Goal: Find specific page/section: Find specific page/section

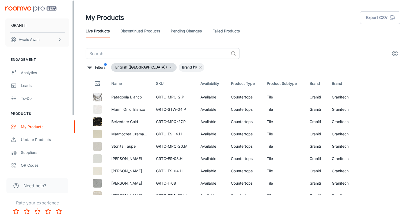
scroll to position [1288, 0]
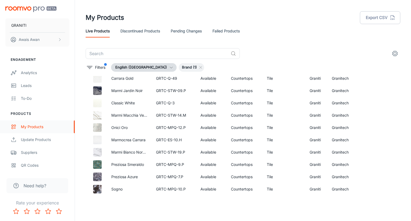
click at [39, 124] on div "My Products" at bounding box center [45, 127] width 48 height 6
click at [102, 68] on p "Filters" at bounding box center [100, 68] width 10 height 6
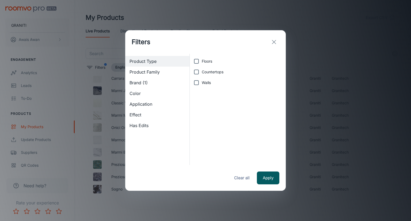
click at [145, 87] on div "Brand (1)" at bounding box center [157, 82] width 64 height 11
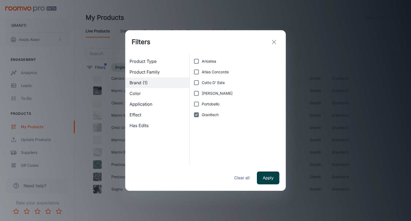
click at [267, 178] on button "Apply" at bounding box center [268, 178] width 22 height 13
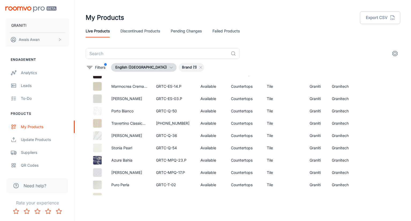
scroll to position [0, 0]
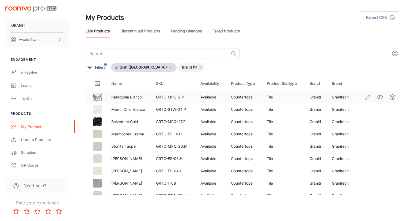
click at [309, 96] on td "Graniti" at bounding box center [317, 97] width 22 height 12
copy td "Graniti"
click at [216, 34] on link "Failed Products" at bounding box center [226, 31] width 27 height 13
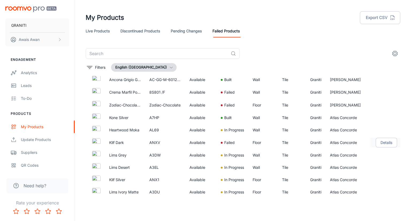
scroll to position [762, 0]
click at [139, 36] on link "Discontinued Products" at bounding box center [141, 31] width 40 height 13
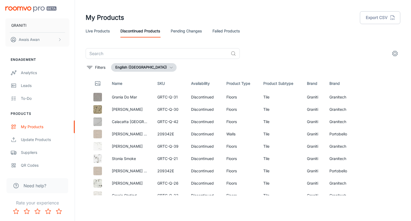
click at [181, 33] on link "Pending Changes" at bounding box center [186, 31] width 31 height 13
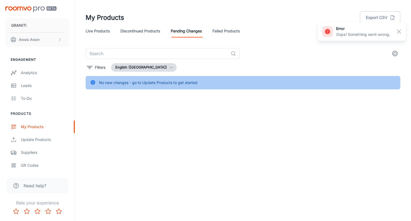
click at [219, 30] on link "Failed Products" at bounding box center [226, 31] width 27 height 13
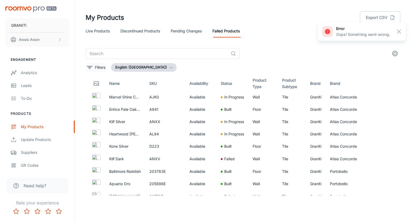
click at [90, 70] on icon "filter" at bounding box center [90, 67] width 6 height 6
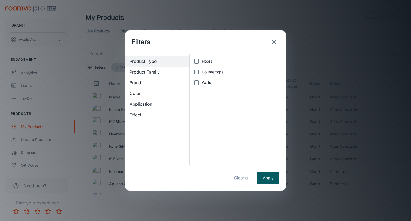
click at [141, 86] on div "Brand" at bounding box center [157, 82] width 64 height 11
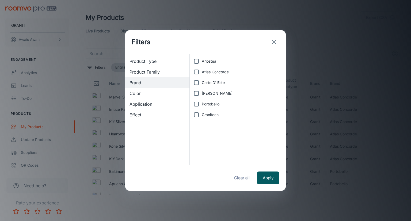
click at [210, 116] on span "Granitech" at bounding box center [210, 115] width 17 height 6
click at [202, 116] on input "Granitech" at bounding box center [196, 115] width 11 height 11
checkbox input "true"
click at [264, 174] on button "Apply" at bounding box center [268, 178] width 22 height 13
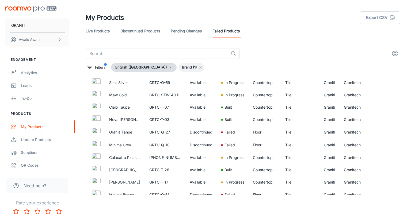
scroll to position [402, 0]
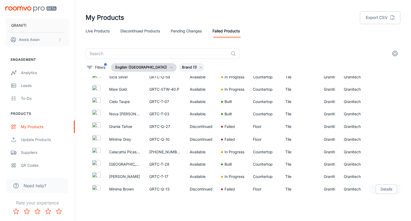
click at [324, 188] on td "Graniti" at bounding box center [330, 189] width 20 height 13
copy td "Graniti"
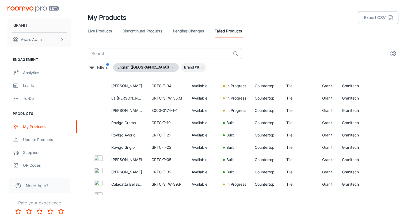
scroll to position [0, 0]
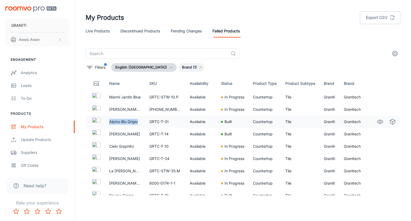
drag, startPoint x: 109, startPoint y: 121, endPoint x: 138, endPoint y: 123, distance: 29.3
click at [138, 123] on td "Alpino Blu Grigio" at bounding box center [125, 122] width 40 height 12
drag, startPoint x: 134, startPoint y: 123, endPoint x: 255, endPoint y: 64, distance: 133.8
click at [255, 64] on div "Filters English ([GEOGRAPHIC_DATA]) Brand (1)" at bounding box center [243, 67] width 315 height 9
click at [142, 55] on input "text" at bounding box center [157, 53] width 143 height 11
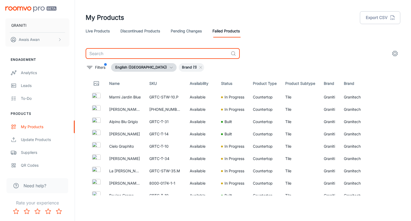
click at [102, 32] on link "Live Products" at bounding box center [98, 31] width 24 height 13
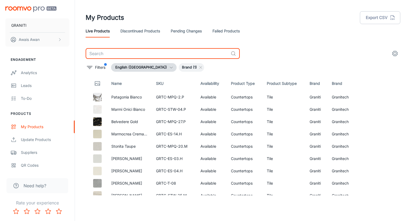
click at [123, 53] on input "text" at bounding box center [157, 53] width 143 height 11
paste input "Boost Natural Pro 3D Craft Salt"
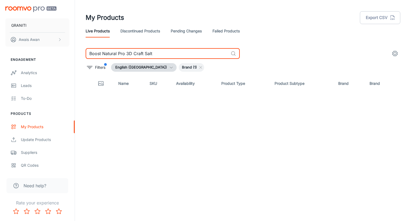
drag, startPoint x: 127, startPoint y: 53, endPoint x: 175, endPoint y: 47, distance: 47.4
click at [174, 49] on input "Boost Natural Pro 3D Craft Salt" at bounding box center [157, 53] width 143 height 11
type input "Boost Natural Pro"
